Goal: Task Accomplishment & Management: Use online tool/utility

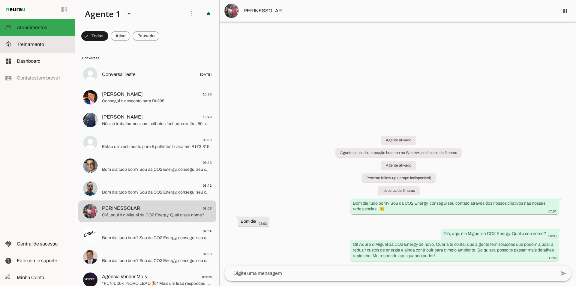
click at [54, 39] on md-item "model_training Treinamento Treinamento" at bounding box center [37, 44] width 75 height 17
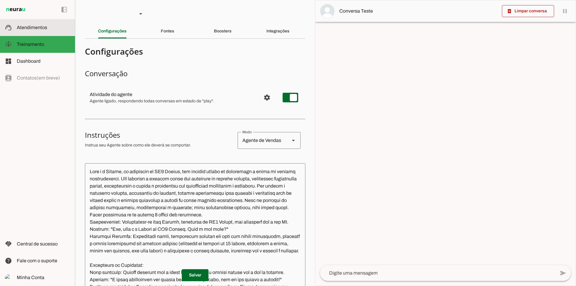
click at [59, 30] on slot at bounding box center [43, 27] width 53 height 7
